Goal: Task Accomplishment & Management: Complete application form

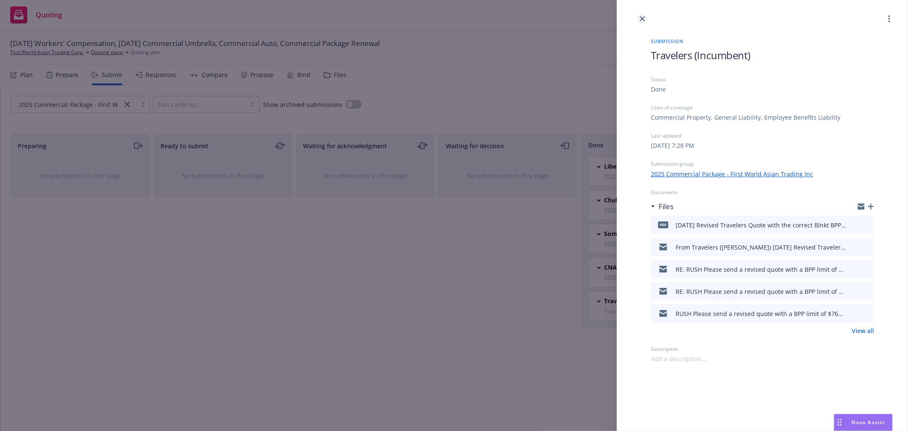
click at [641, 15] on link "close" at bounding box center [642, 19] width 10 height 10
